Goal: Task Accomplishment & Management: Complete application form

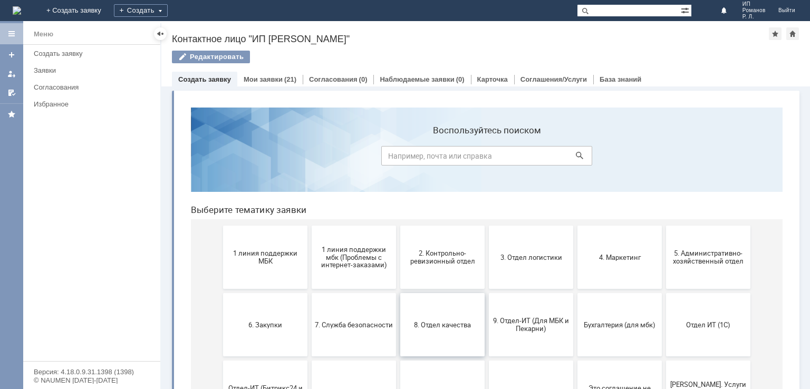
click at [429, 316] on button "8. Отдел качества" at bounding box center [442, 324] width 84 height 63
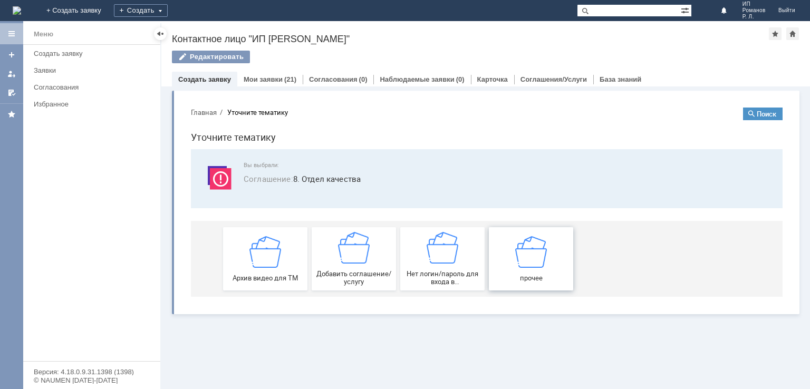
click at [516, 275] on span "прочее" at bounding box center [531, 278] width 78 height 8
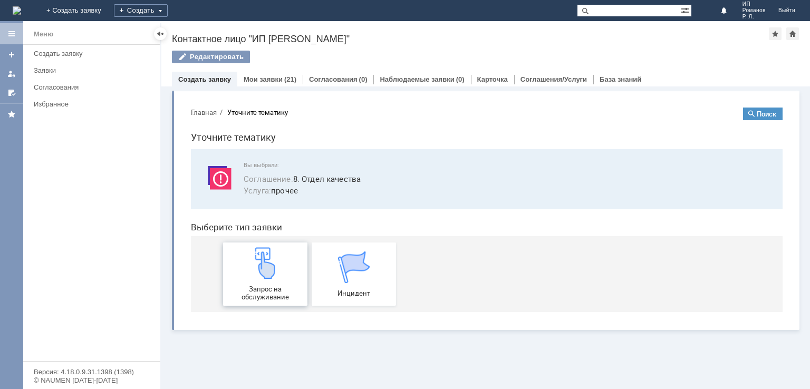
click at [255, 271] on img at bounding box center [265, 263] width 32 height 32
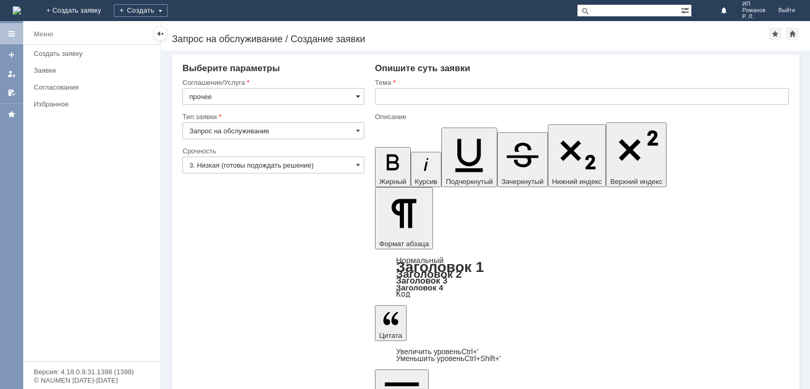
click at [357, 95] on span at bounding box center [358, 96] width 4 height 8
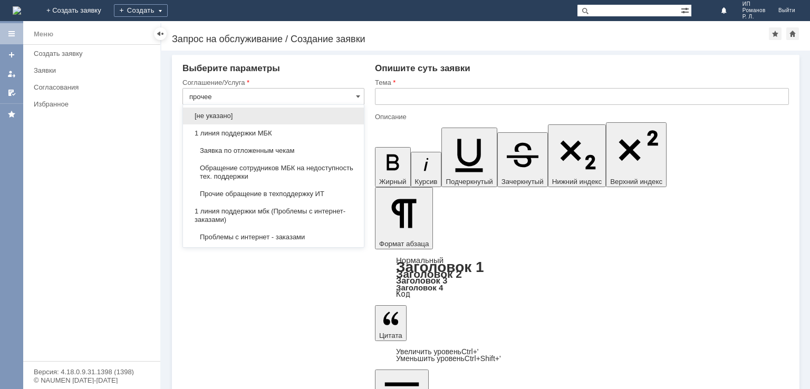
click at [363, 239] on div "содержащие... [не указано] 1 линия поддержки МБК Заявка по отложенным чекам Обр…" at bounding box center [273, 176] width 181 height 142
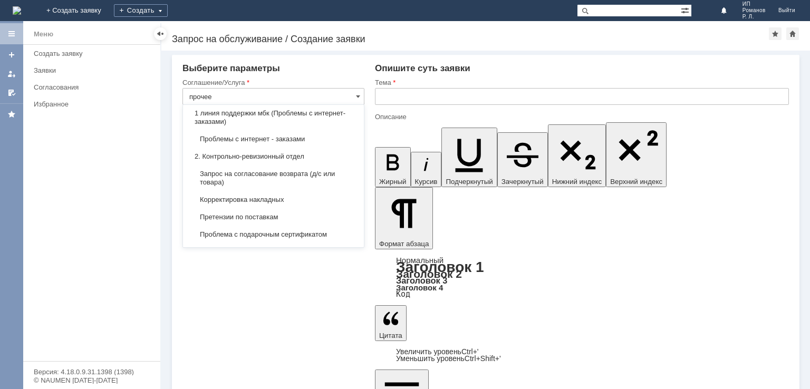
scroll to position [105, 0]
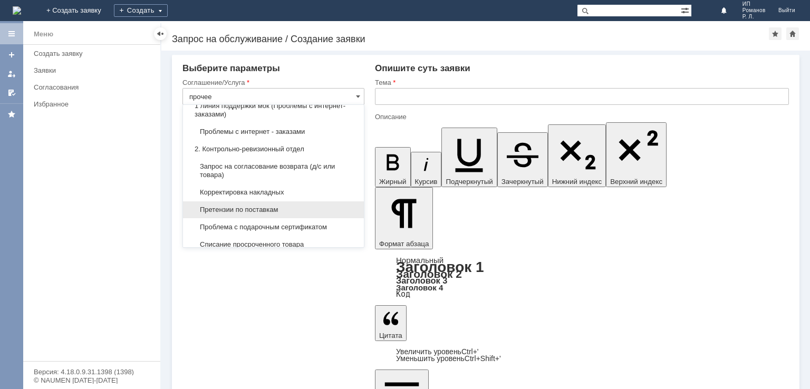
click at [275, 207] on span "Претензии по поставкам" at bounding box center [273, 210] width 168 height 8
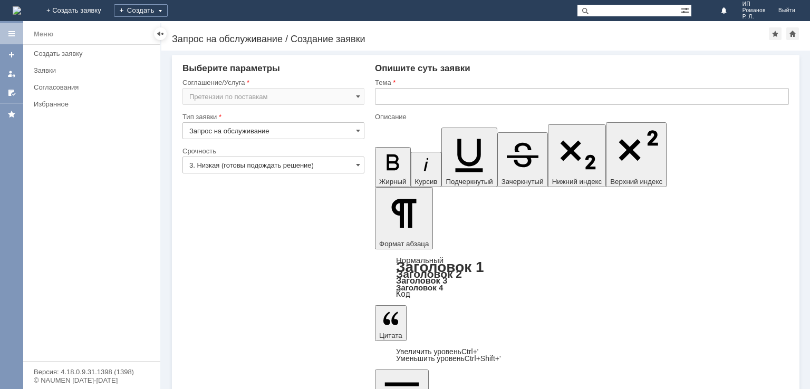
type input "Претензии по поставкам"
click at [362, 164] on input "3. Низкая (готовы подождать решение)" at bounding box center [273, 165] width 182 height 17
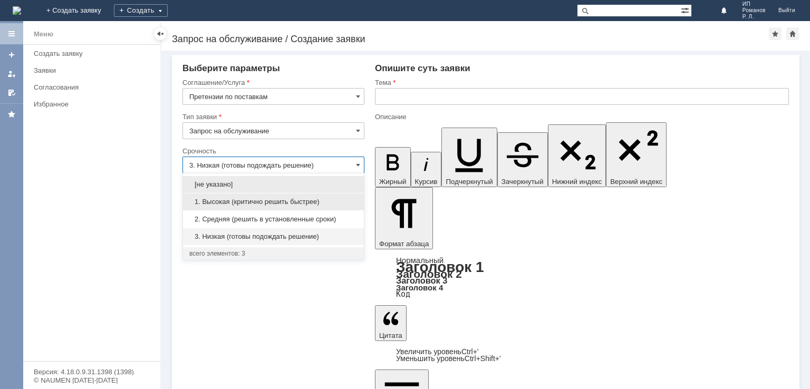
click at [313, 205] on span "1. Высокая (критично решить быстрее)" at bounding box center [273, 202] width 168 height 8
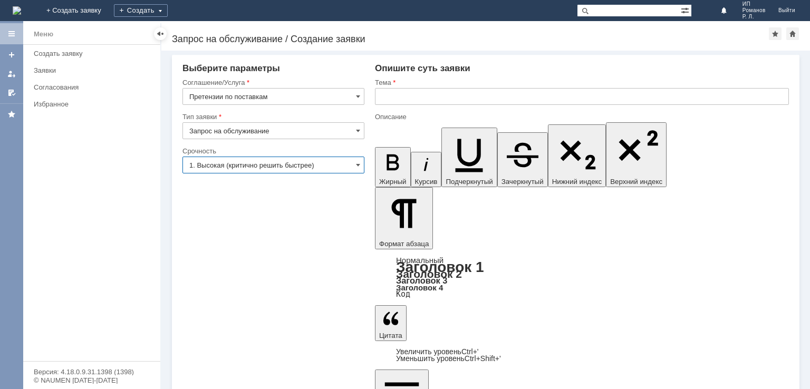
type input "1. Высокая (критично решить быстрее)"
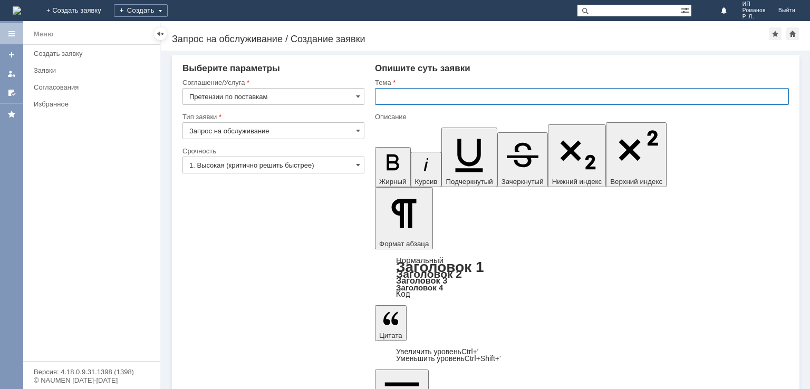
click at [382, 96] on input "text" at bounding box center [582, 96] width 414 height 17
type input "Брак подводки-фломастера"
drag, startPoint x: 560, startPoint y: 2747, endPoint x: 561, endPoint y: 2754, distance: 7.6
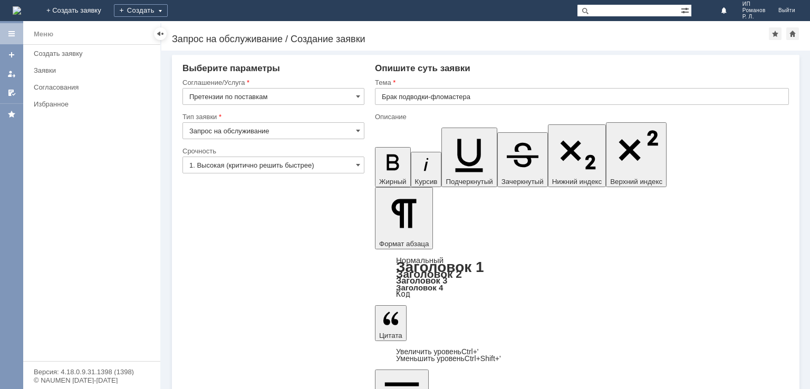
drag, startPoint x: 558, startPoint y: 2747, endPoint x: 561, endPoint y: 2754, distance: 8.3
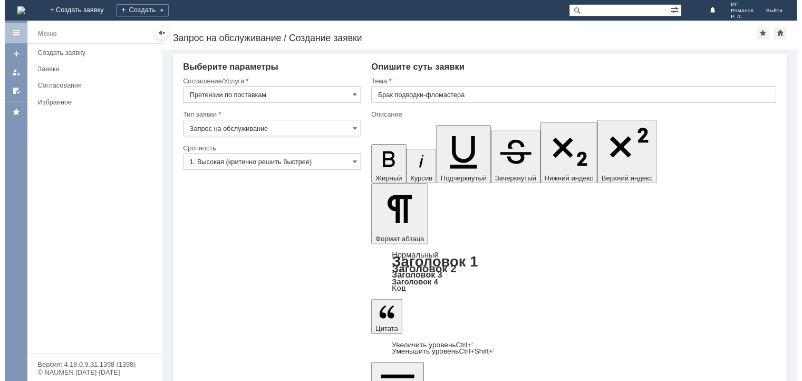
scroll to position [107, 0]
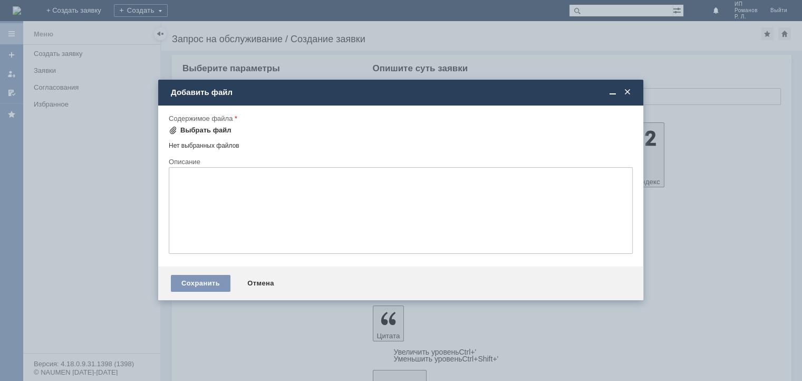
click at [177, 129] on div "Выбрать файл" at bounding box center [200, 130] width 63 height 8
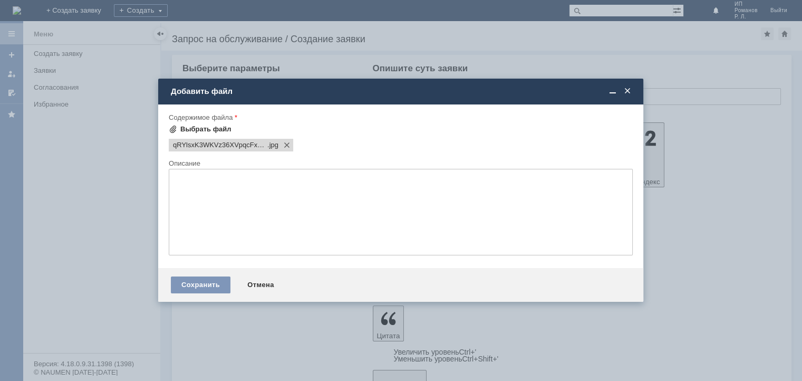
scroll to position [0, 0]
click at [177, 130] on span at bounding box center [173, 129] width 8 height 8
click at [189, 129] on div "Выбрать файл" at bounding box center [205, 129] width 51 height 8
click at [178, 128] on div "Выбрать файл" at bounding box center [200, 129] width 63 height 8
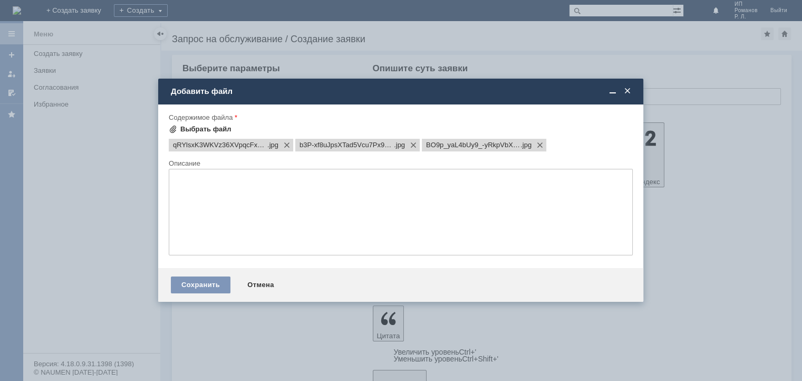
click at [177, 127] on div "Выбрать файл" at bounding box center [200, 129] width 63 height 8
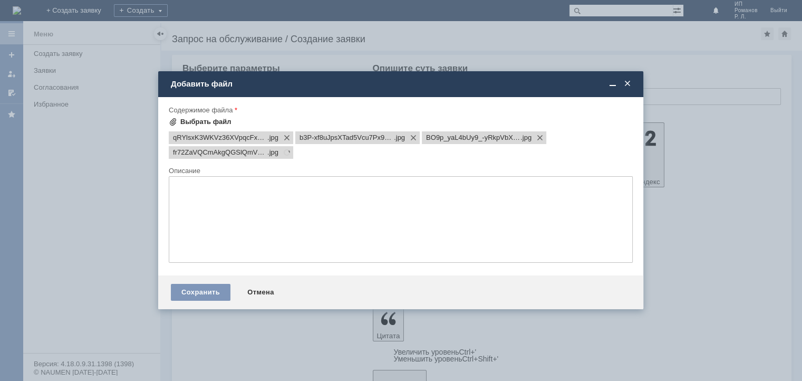
click at [177, 120] on div "Выбрать файл" at bounding box center [200, 122] width 63 height 8
click at [172, 120] on span at bounding box center [173, 122] width 8 height 8
click at [175, 121] on span at bounding box center [173, 122] width 8 height 8
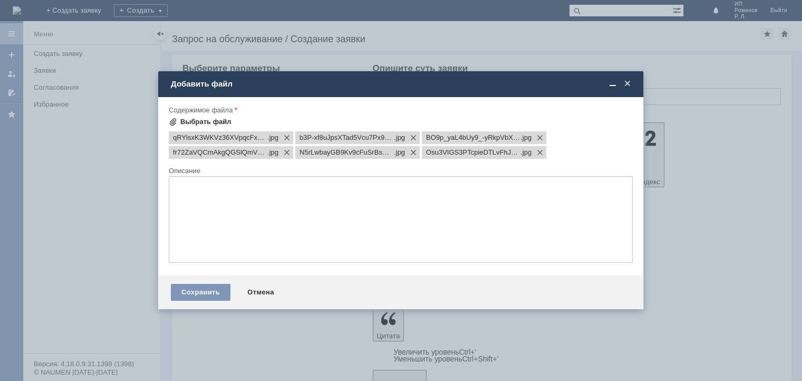
click at [177, 121] on span at bounding box center [173, 122] width 8 height 8
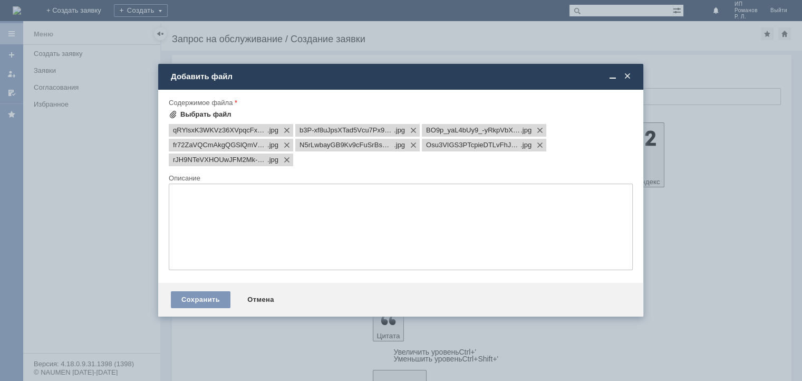
click at [177, 113] on div "Выбрать файл" at bounding box center [200, 114] width 63 height 8
click at [207, 301] on div "Сохранить" at bounding box center [201, 299] width 60 height 17
